Goal: Information Seeking & Learning: Find specific fact

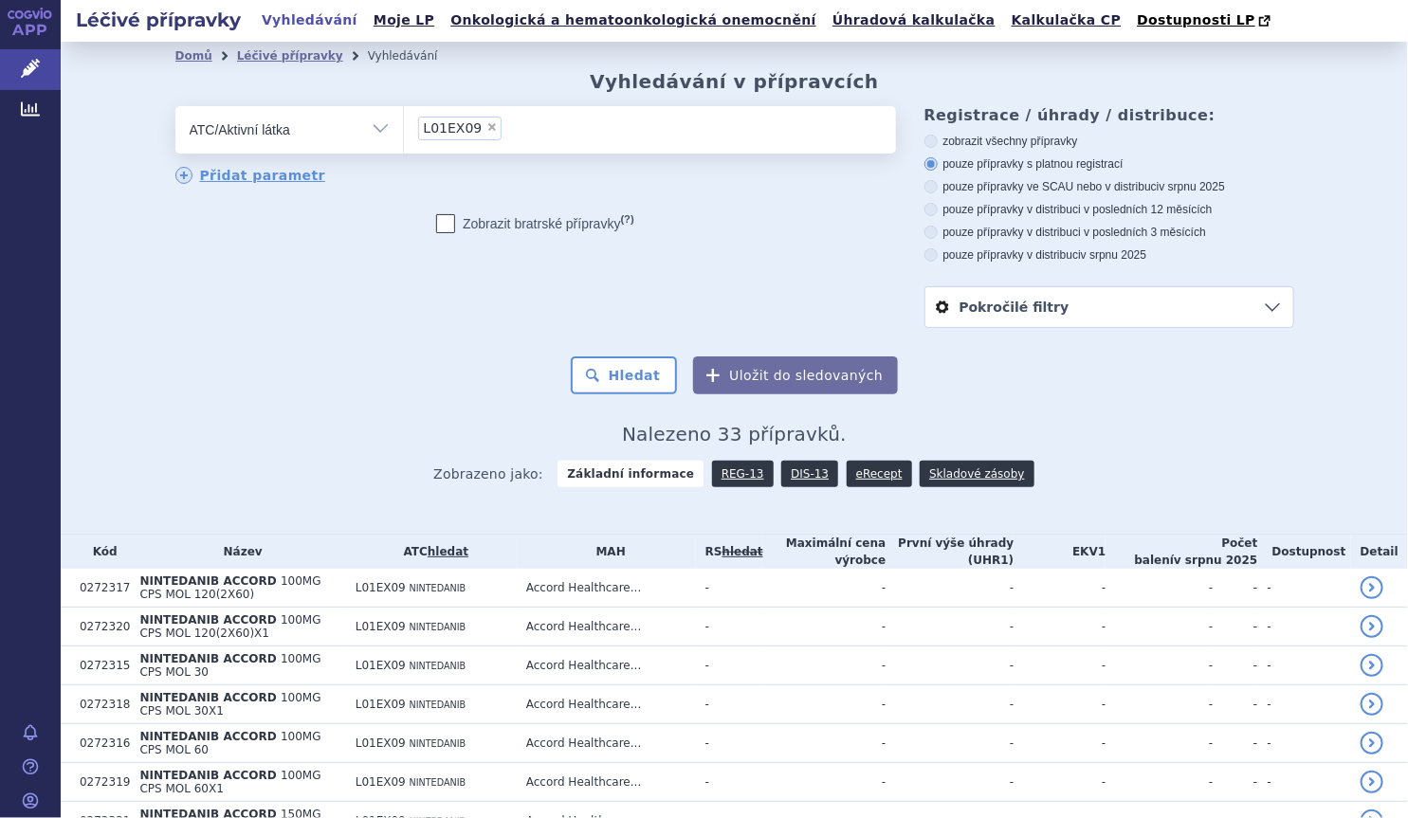
click at [474, 119] on li "× L01EX09" at bounding box center [460, 129] width 84 height 24
click at [404, 119] on select "L01EX09" at bounding box center [403, 128] width 1 height 47
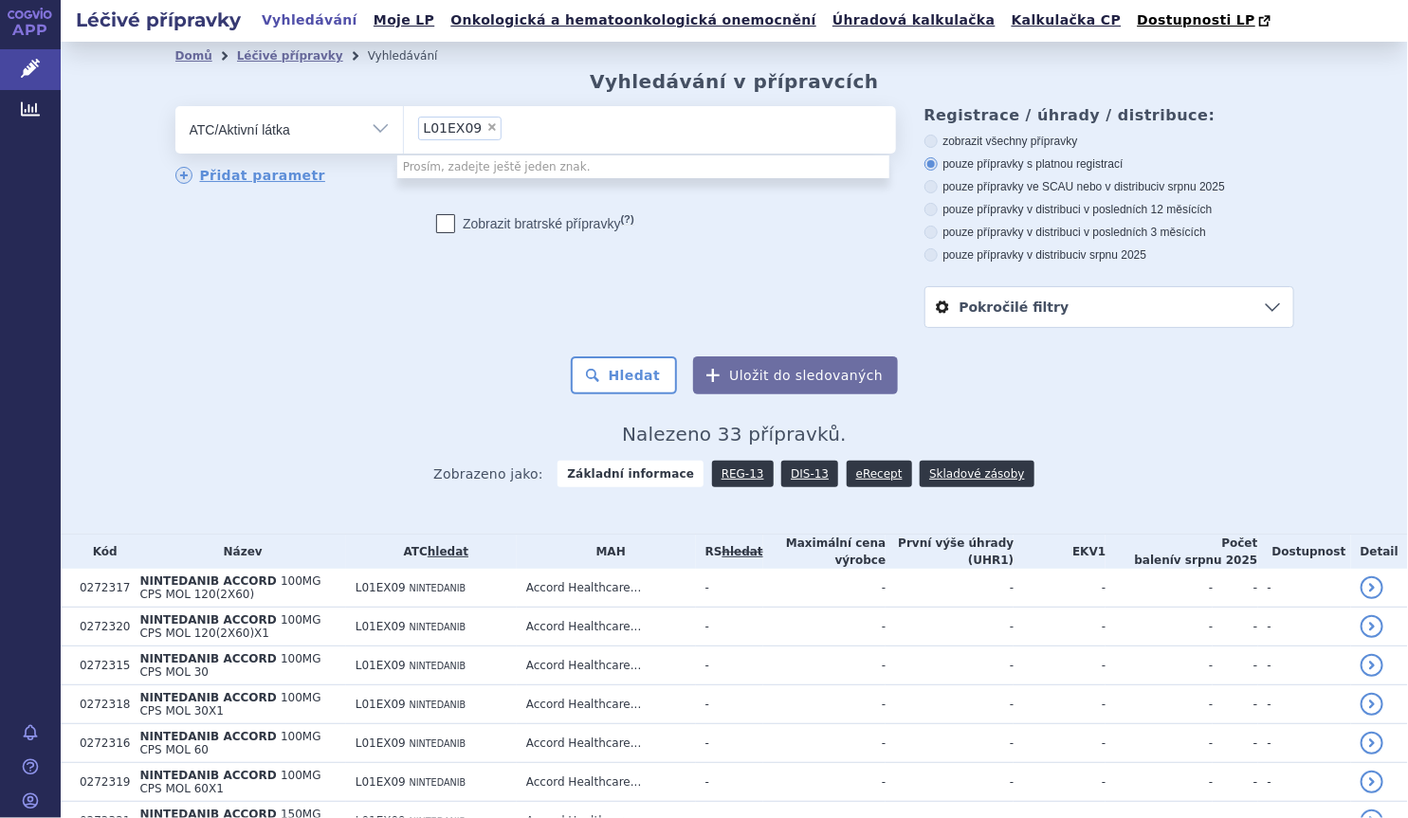
click at [487, 130] on span "×" at bounding box center [492, 126] width 11 height 11
click at [404, 130] on select "L01EX09" at bounding box center [403, 128] width 1 height 47
select select
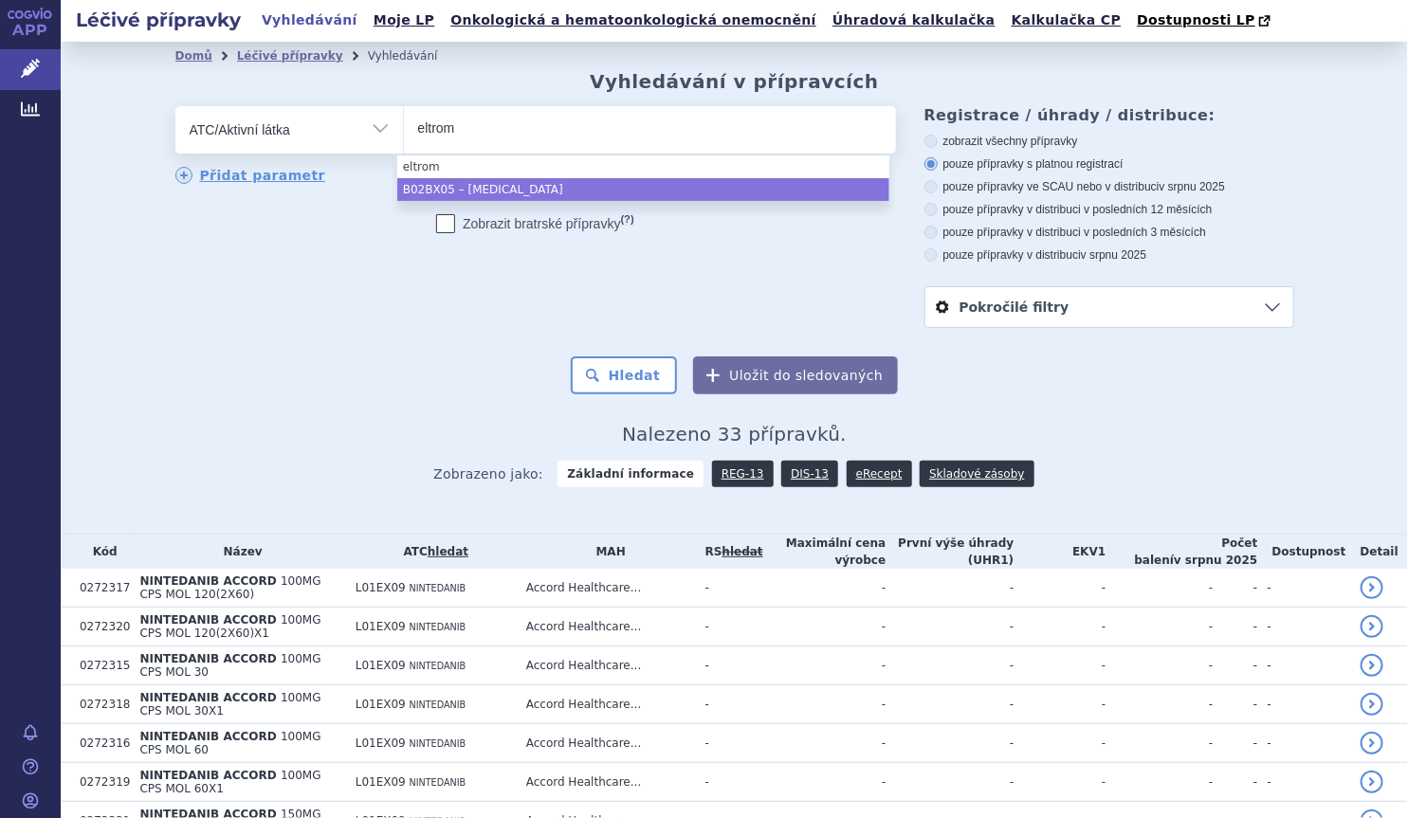
type input "eltrom"
select select "B02BX05"
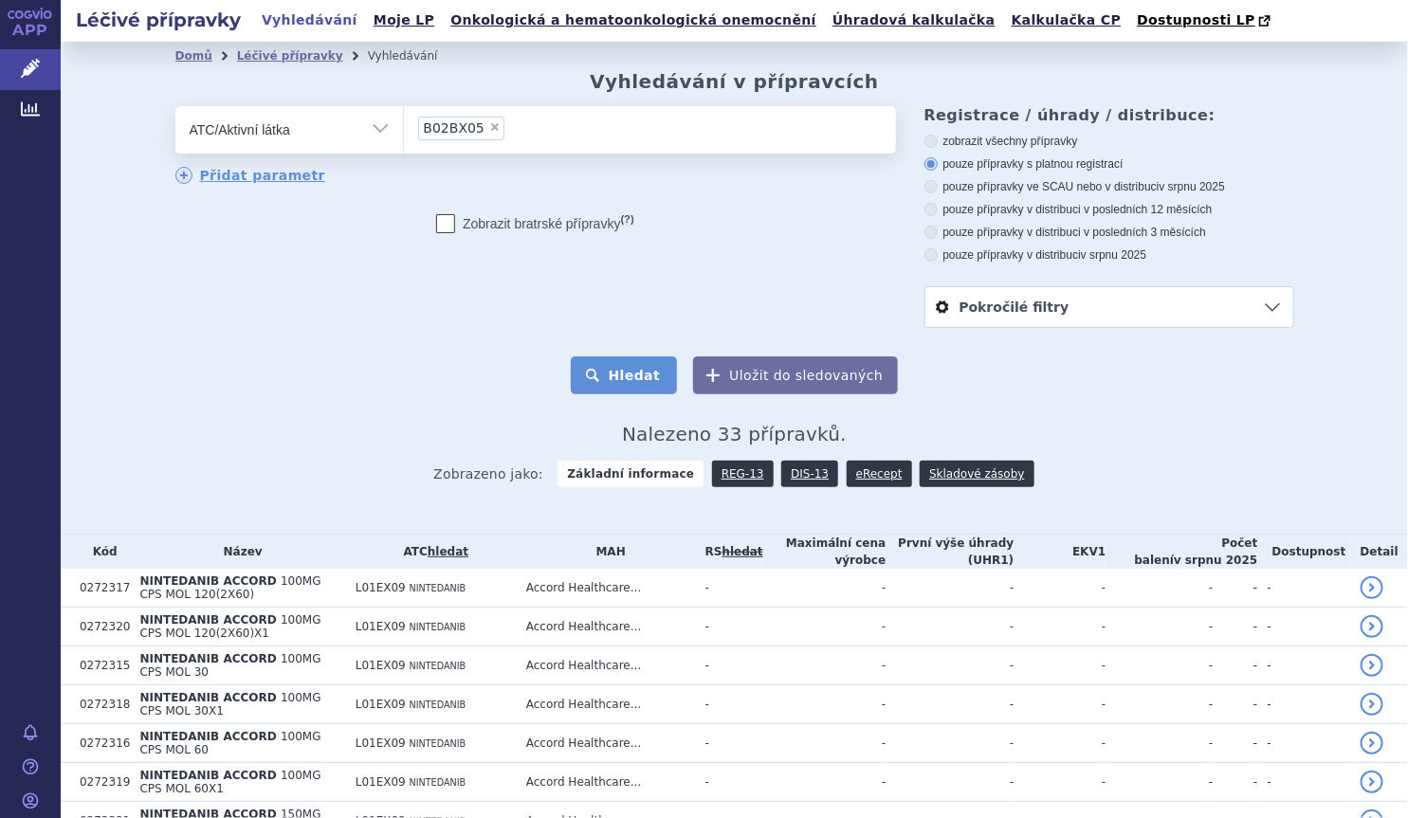
click at [635, 391] on button "Hledat" at bounding box center [624, 376] width 107 height 38
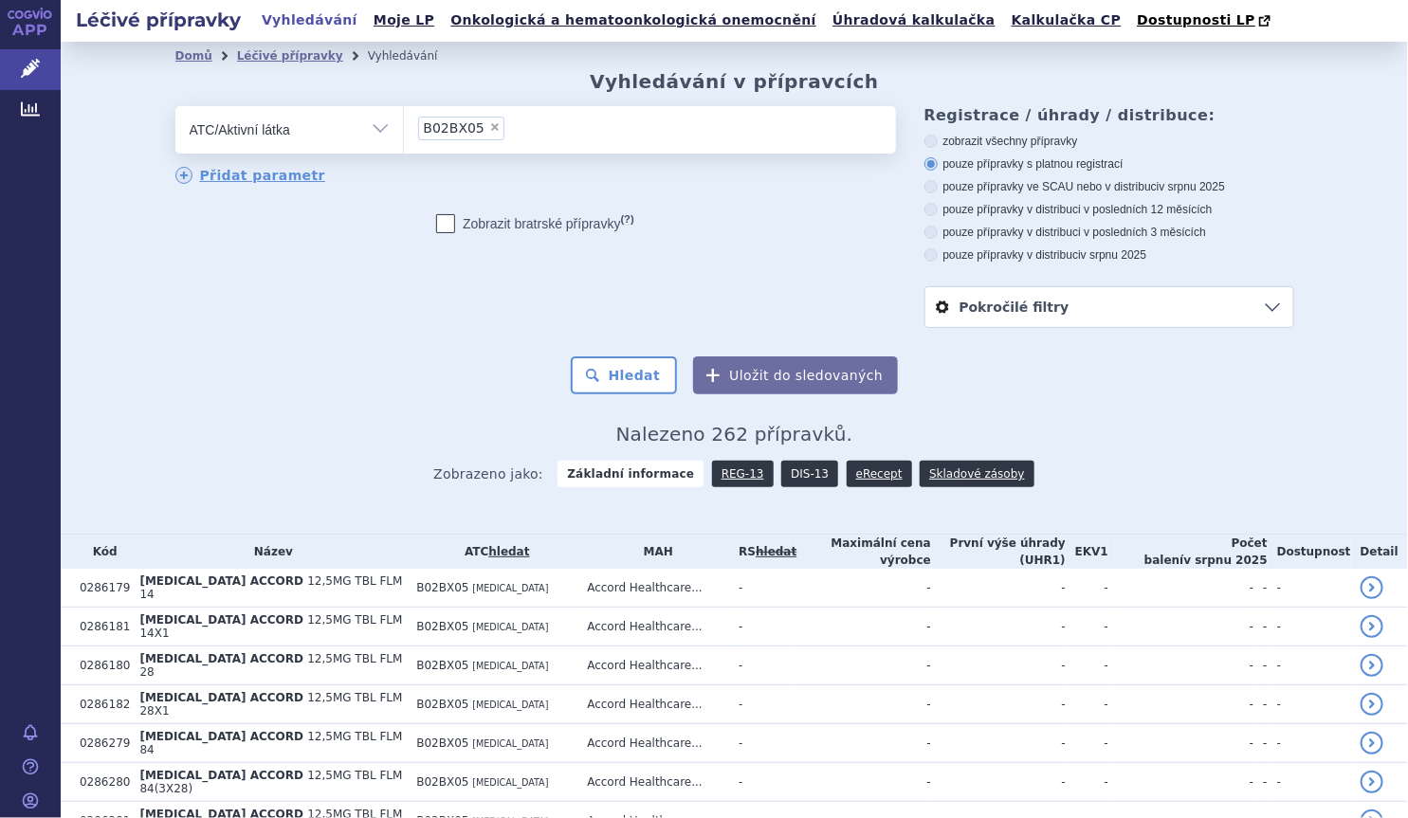
click at [792, 467] on link "DIS-13" at bounding box center [809, 474] width 57 height 27
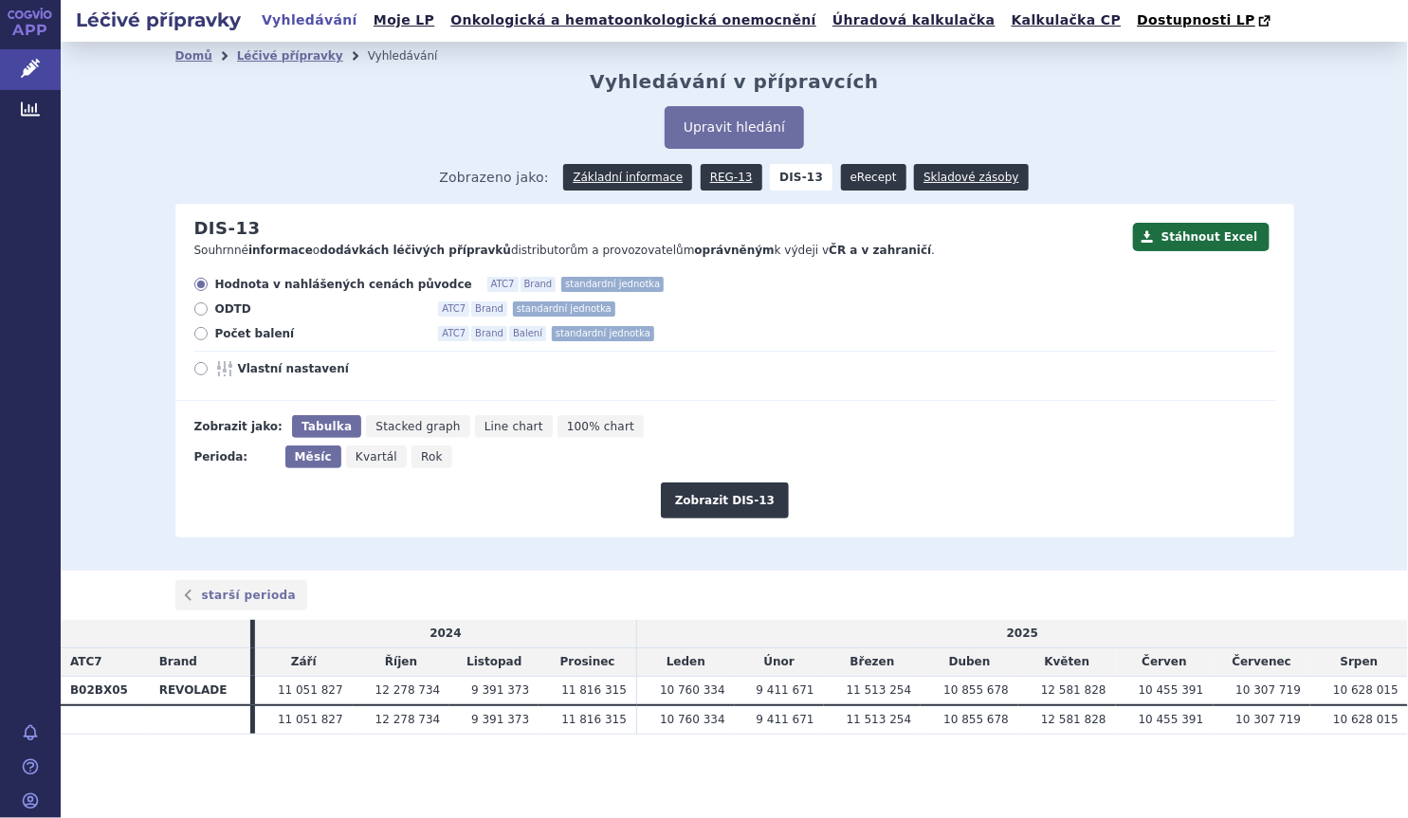
click at [844, 177] on link "eRecept" at bounding box center [873, 177] width 65 height 27
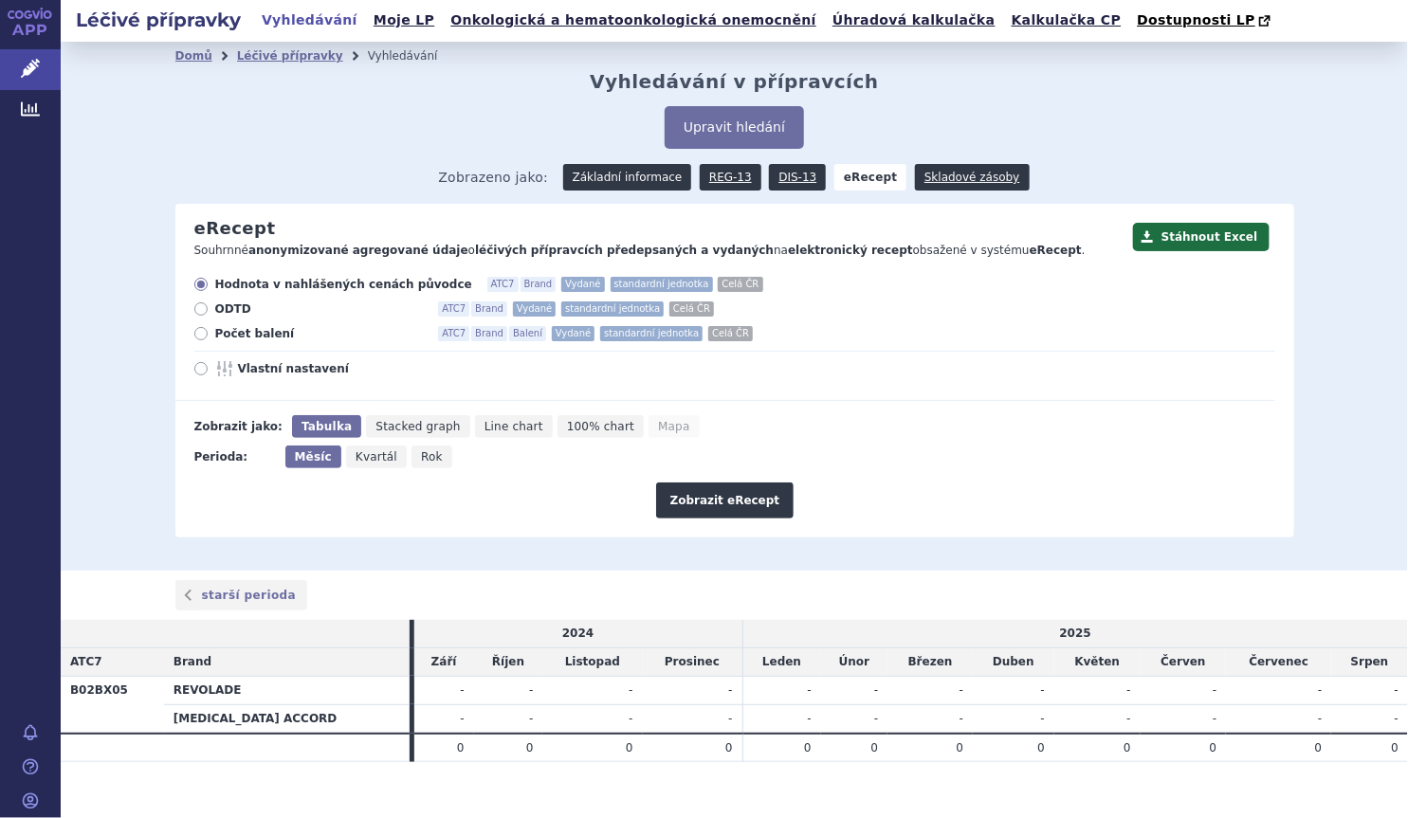
click at [634, 184] on link "Základní informace" at bounding box center [627, 177] width 129 height 27
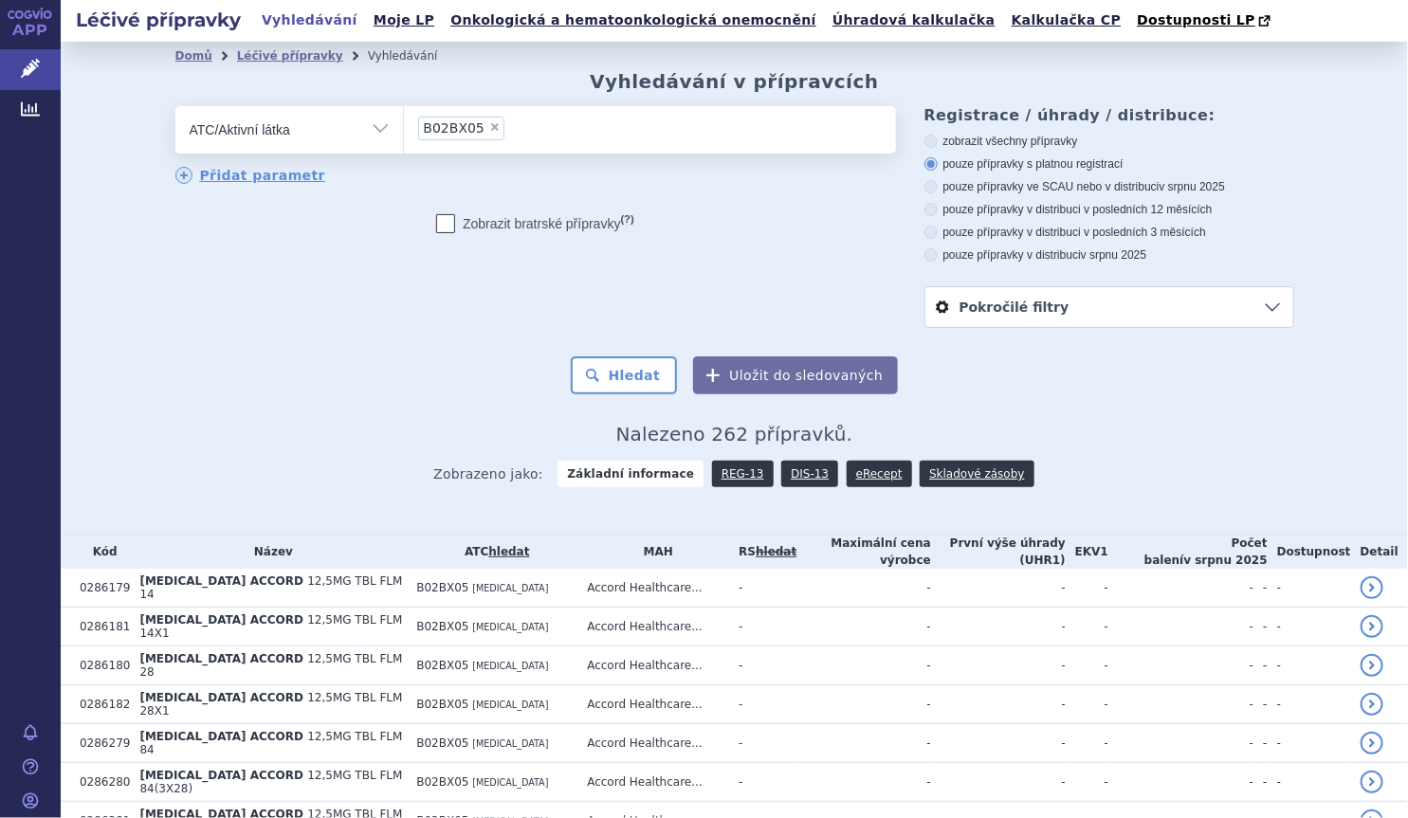
click at [1097, 398] on div "Domů Léčivé přípravky Vyhledávání Vyhledávání v přípravcích odstranit Vše Přípr…" at bounding box center [735, 285] width 1195 height 431
